Goal: Navigation & Orientation: Go to known website

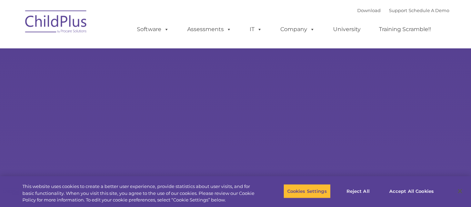
type input ""
select select "MEDIUM"
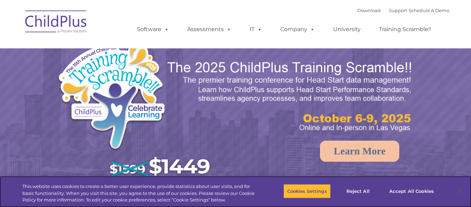
select select "MEDIUM"
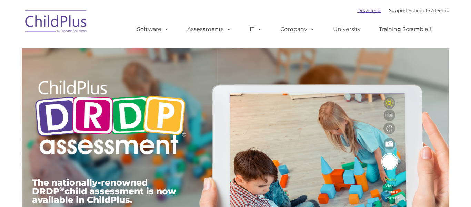
type input ""
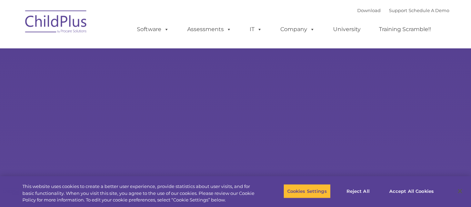
type input ""
select select "MEDIUM"
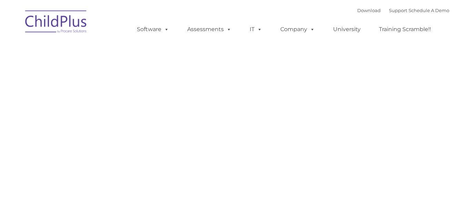
type input ""
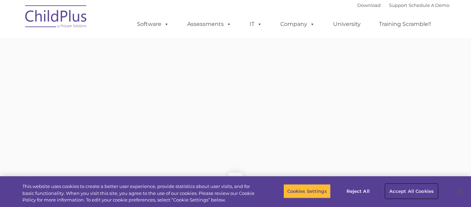
click at [405, 190] on button "Accept All Cookies" at bounding box center [411, 190] width 52 height 14
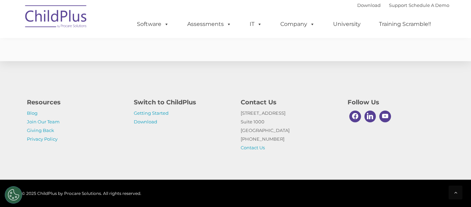
scroll to position [1735, 0]
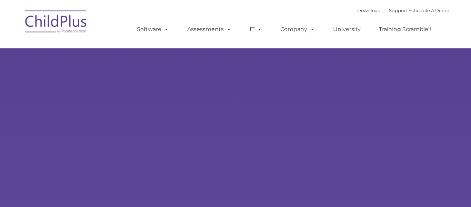
select select "MEDIUM"
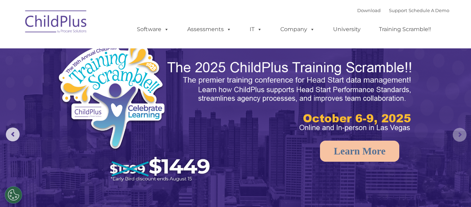
click at [460, 134] on rs-arrow at bounding box center [460, 135] width 14 height 14
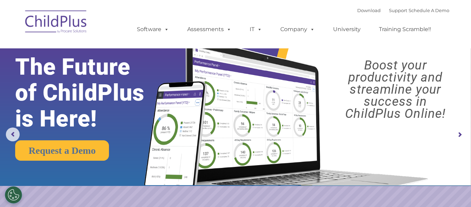
click at [460, 134] on rs-arrow at bounding box center [460, 135] width 14 height 14
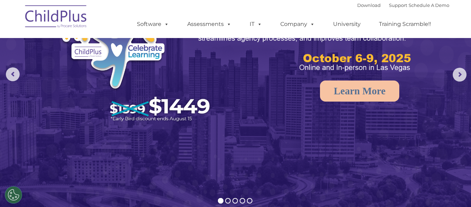
scroll to position [24, 0]
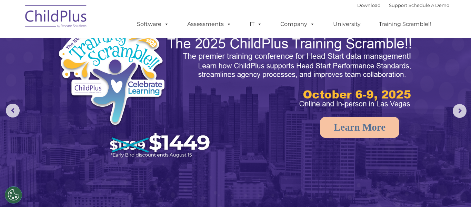
click at [466, 7] on nav "Download Support | Schedule A Demo  MENU MENU Software ChildPlus: The original…" at bounding box center [235, 19] width 471 height 38
click at [22, 13] on img at bounding box center [56, 17] width 69 height 34
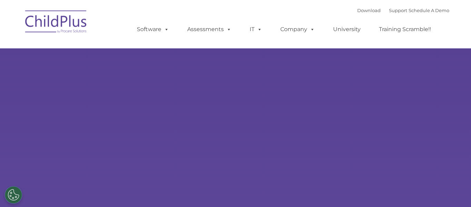
type input ""
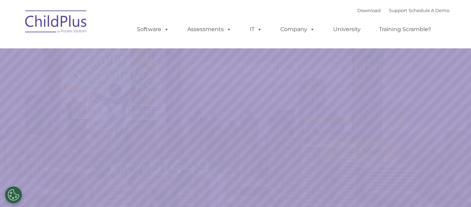
select select "MEDIUM"
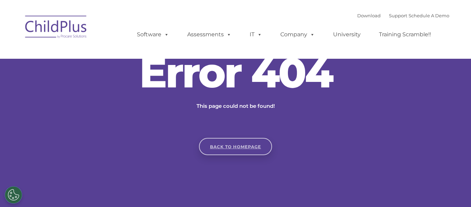
click at [234, 148] on link "Back to homepage" at bounding box center [235, 146] width 73 height 17
click at [235, 145] on link "Back to homepage" at bounding box center [235, 146] width 73 height 17
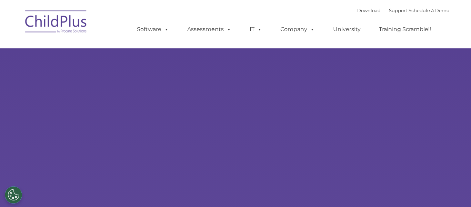
type input ""
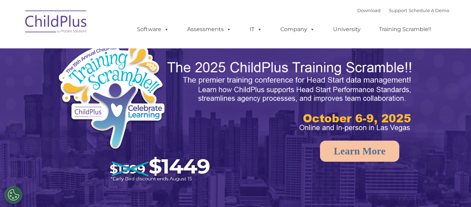
select select "MEDIUM"
